Goal: Find specific page/section: Find specific page/section

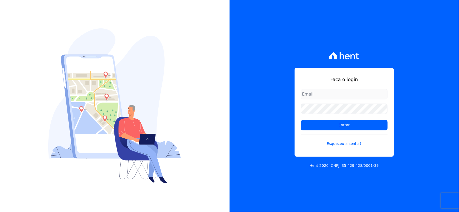
click at [322, 97] on input "email" at bounding box center [344, 94] width 87 height 10
type input "[EMAIL_ADDRESS][DOMAIN_NAME]"
click at [261, 107] on div "Faça o login rh@cesariengenharia.com.br Entrar Esqueceu a senha? Hent 2020. CNP…" at bounding box center [343, 106] width 229 height 212
click at [301, 120] on input "Entrar" at bounding box center [344, 125] width 87 height 10
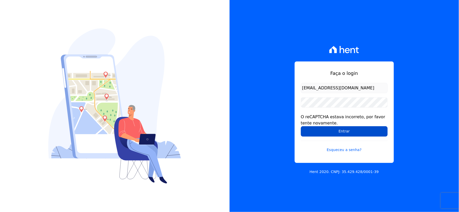
click at [320, 128] on input "Entrar" at bounding box center [344, 131] width 87 height 10
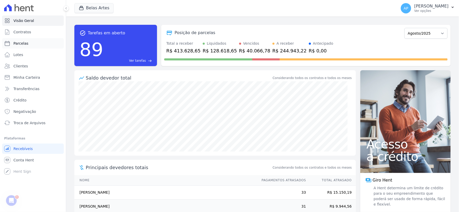
click at [24, 43] on span "Parcelas" at bounding box center [20, 43] width 15 height 5
select select
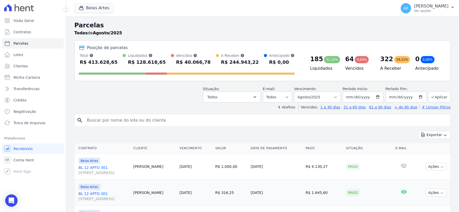
click at [155, 124] on input "search" at bounding box center [266, 120] width 364 height 10
paste input "[PERSON_NAME] marques"
type input "[PERSON_NAME] marques"
select select
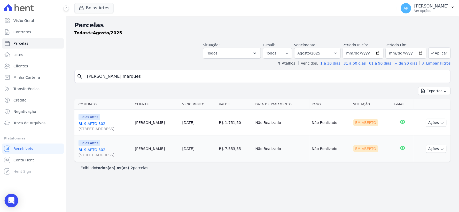
click at [13, 200] on icon "Open Intercom Messenger" at bounding box center [11, 200] width 6 height 7
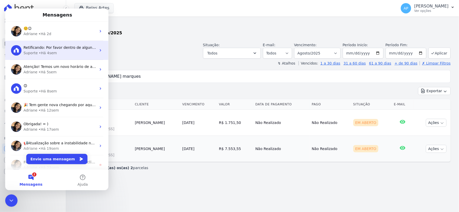
click at [53, 44] on div "Retificando: Por favor dentro de alguns instantes pode verificar se houve atual…" at bounding box center [56, 50] width 103 height 19
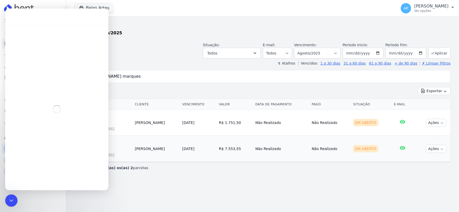
click at [10, 200] on icon "Encerramento do Messenger da Intercom" at bounding box center [11, 200] width 4 height 2
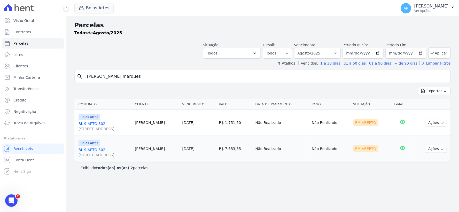
scroll to position [1617, 0]
click at [11, 200] on icon "Abertura do Messenger da Intercom" at bounding box center [11, 200] width 4 height 4
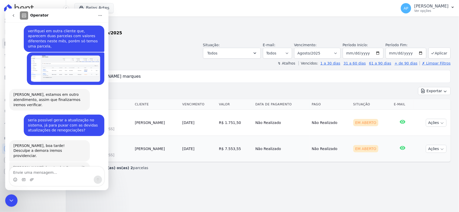
click at [14, 16] on icon "go back" at bounding box center [13, 15] width 4 height 4
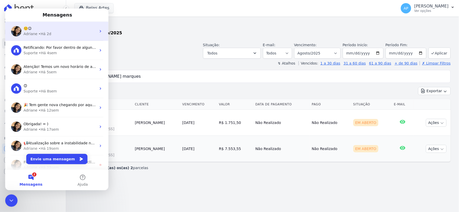
click at [26, 29] on span "☺️😉" at bounding box center [27, 28] width 8 height 4
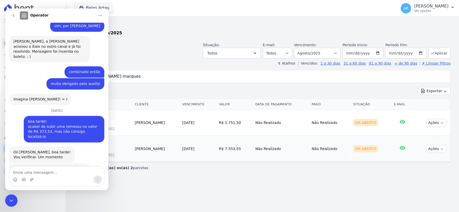
scroll to position [1722, 0]
